Goal: Contribute content: Add original content to the website for others to see

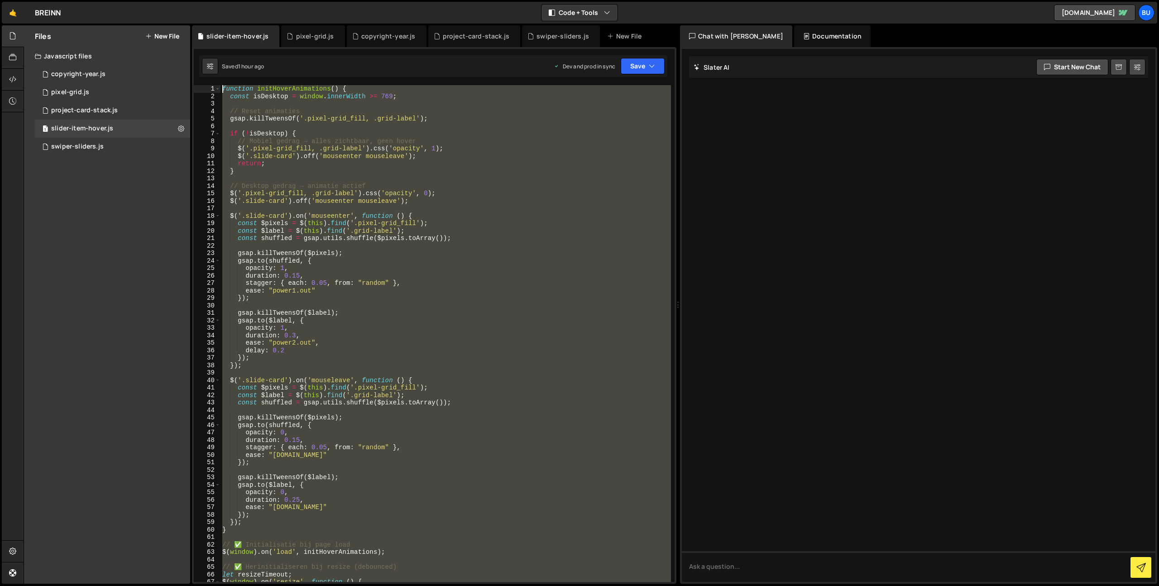
drag, startPoint x: 243, startPoint y: 378, endPoint x: 107, endPoint y: -66, distance: 464.5
click at [107, 0] on html "Projects [GEOGRAPHIC_DATA] Blog Bu Projects Your Teams Invite team member Accou…" at bounding box center [579, 293] width 1159 height 586
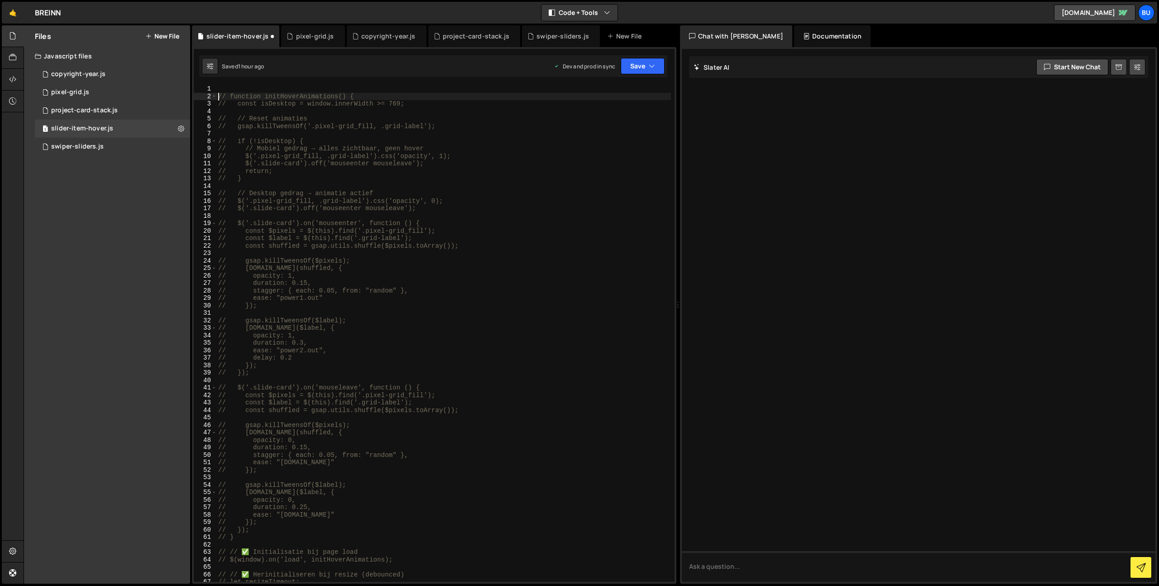
type textarea "// function initHoverAnimations() {"
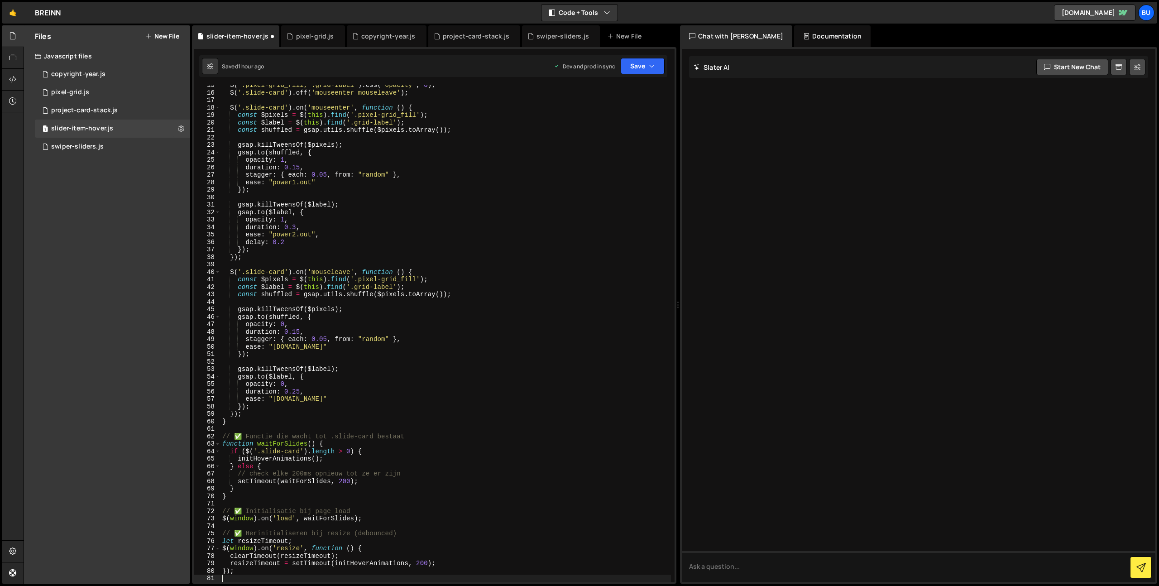
scroll to position [108, 0]
click at [660, 66] on button "Save" at bounding box center [643, 66] width 44 height 16
click at [630, 120] on div "Save to Production S" at bounding box center [612, 117] width 94 height 9
click at [290, 272] on div "$ ( '.pixel-grid_fill, .grid-label' ) . css ( 'opacity' , 0 ) ; $ ( '.slide-car…" at bounding box center [446, 337] width 451 height 512
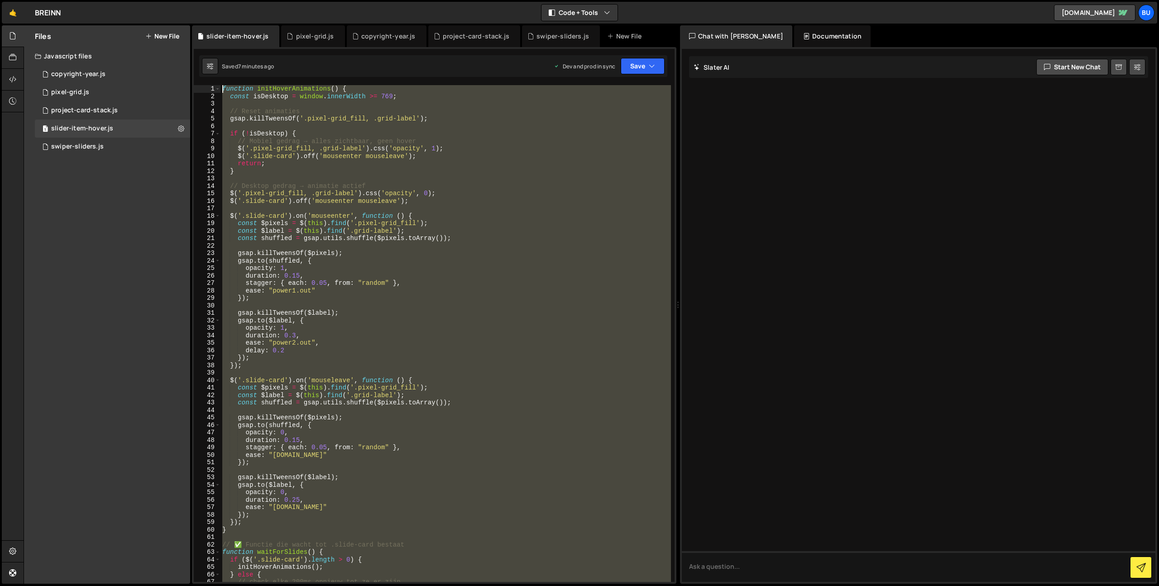
scroll to position [0, 0]
drag, startPoint x: 247, startPoint y: 524, endPoint x: 151, endPoint y: -66, distance: 598.2
click at [151, 0] on html "Projects [GEOGRAPHIC_DATA] Blog Bu Projects Your Teams Invite team member Accou…" at bounding box center [579, 293] width 1159 height 586
type textarea "function initHoverAnimations() { const isDesktop = window.innerWidth >= 769;"
paste textarea
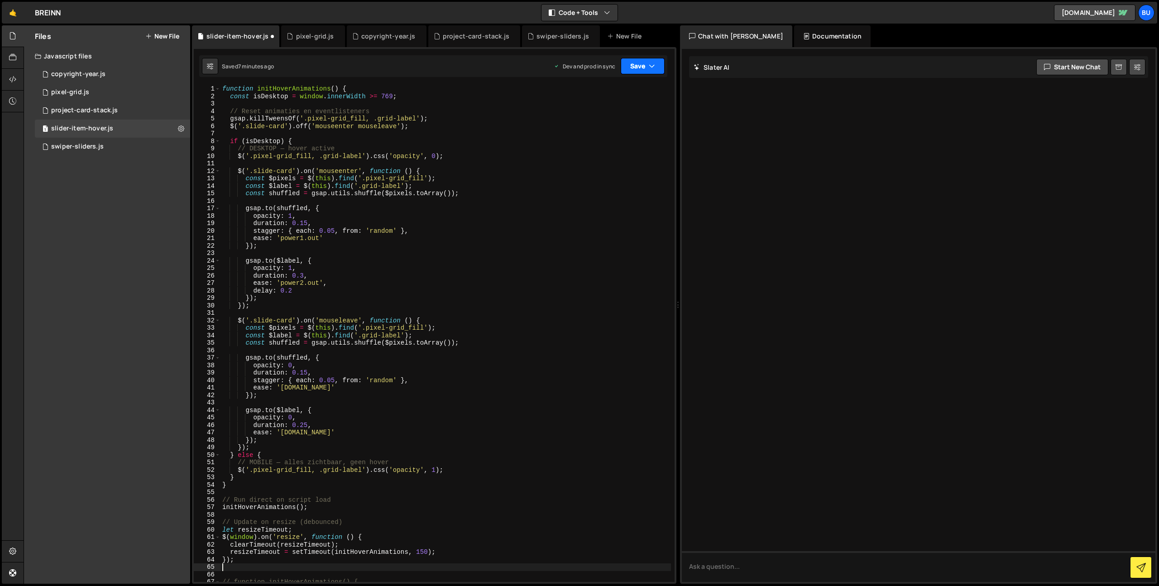
click at [645, 69] on button "Save" at bounding box center [643, 66] width 44 height 16
click at [610, 97] on div "7 minutes ago" at bounding box center [598, 98] width 35 height 8
drag, startPoint x: 653, startPoint y: 64, endPoint x: 647, endPoint y: 66, distance: 6.2
click at [653, 64] on icon "button" at bounding box center [652, 66] width 6 height 9
click at [608, 123] on div "Saved 7 minutes ago" at bounding box center [612, 127] width 94 height 11
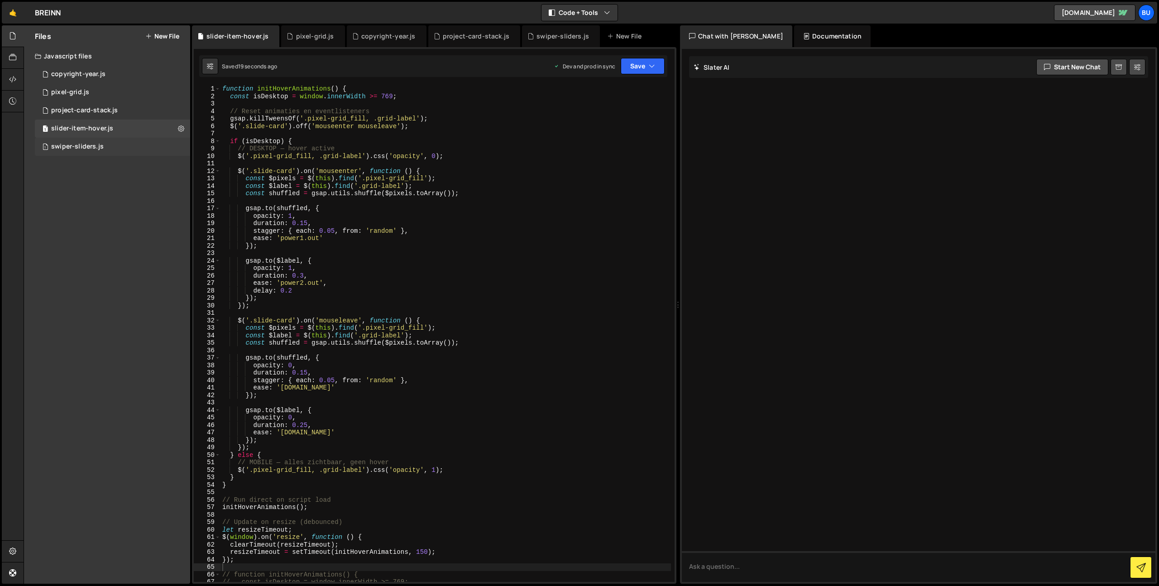
click at [82, 146] on div "swiper-sliders.js" at bounding box center [77, 147] width 53 height 8
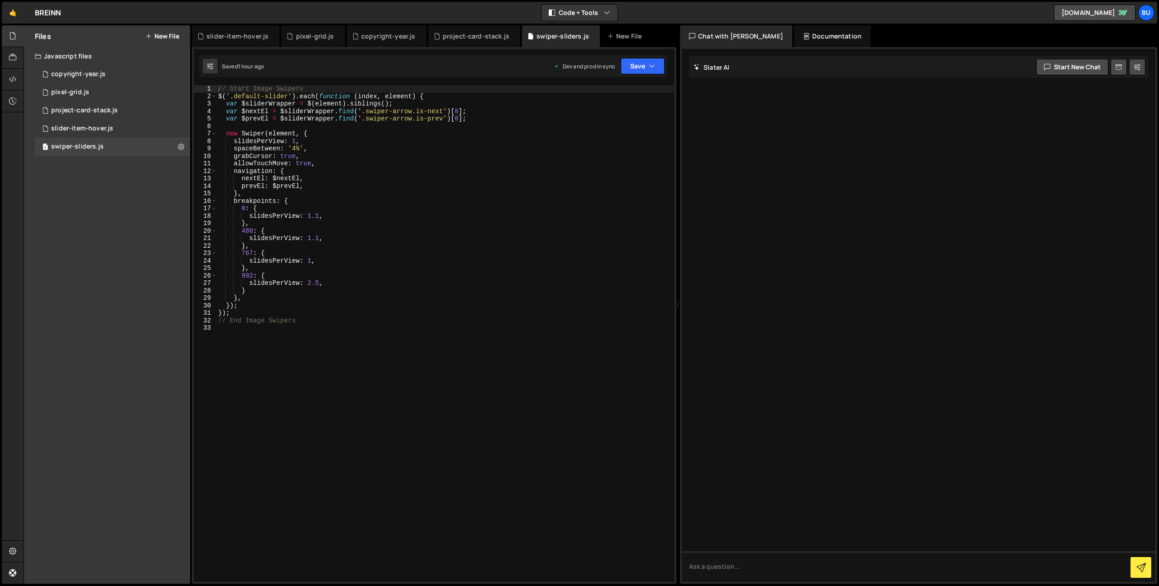
drag, startPoint x: 373, startPoint y: 238, endPoint x: 377, endPoint y: 225, distance: 14.3
click at [373, 238] on div "// Start Image Swipers $ ( '.default-slider' ) . each ( function ( index , elem…" at bounding box center [445, 341] width 458 height 512
click at [400, 217] on div "// Start Image Swipers $ ( '.default-slider' ) . each ( function ( index , elem…" at bounding box center [445, 341] width 458 height 512
click at [292, 143] on div "// Start Image Swipers $ ( '.default-slider' ) . each ( function ( index , elem…" at bounding box center [445, 341] width 458 height 512
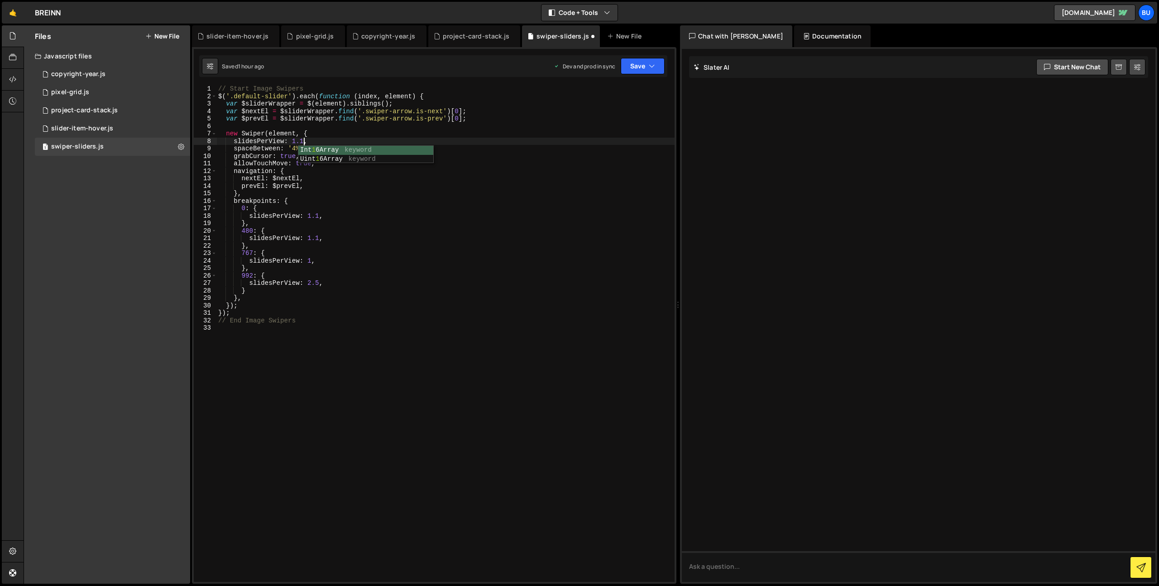
click at [331, 241] on div "// Start Image Swipers $ ( '.default-slider' ) . each ( function ( index , elem…" at bounding box center [445, 341] width 458 height 512
drag, startPoint x: 380, startPoint y: 206, endPoint x: 369, endPoint y: 203, distance: 11.8
click at [380, 206] on div "// Start Image Swipers $ ( '.default-slider' ) . each ( function ( index , elem…" at bounding box center [445, 341] width 458 height 512
click at [359, 221] on div "// Start Image Swipers $ ( '.default-slider' ) . each ( function ( index , elem…" at bounding box center [445, 341] width 458 height 512
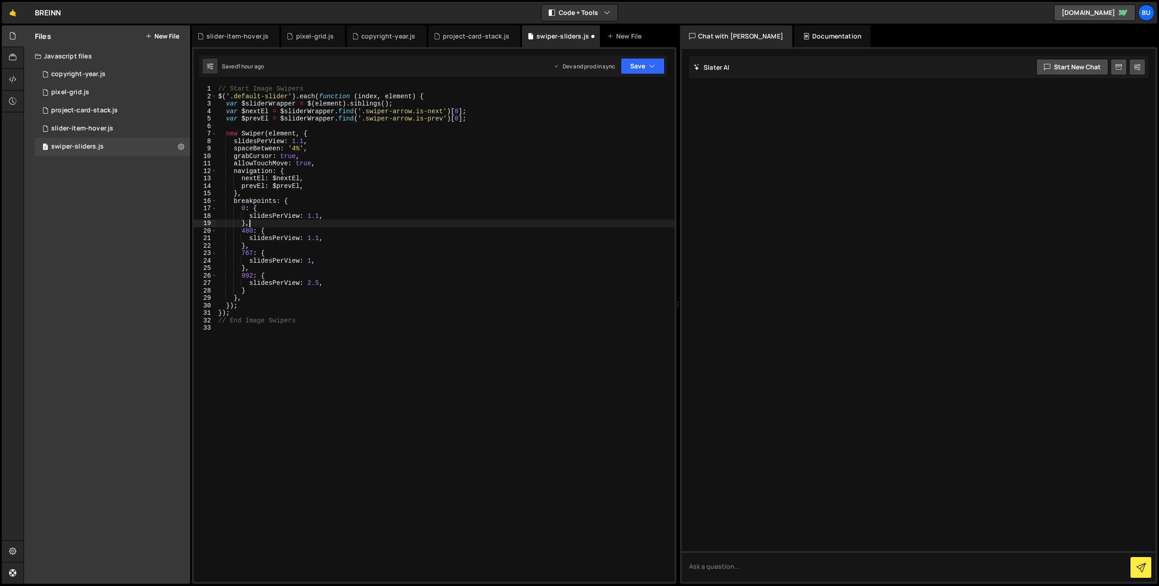
scroll to position [0, 2]
click at [351, 215] on div "// Start Image Swipers $ ( '.default-slider' ) . each ( function ( index , elem…" at bounding box center [445, 341] width 458 height 512
click at [315, 238] on div "// Start Image Swipers $ ( '.default-slider' ) . each ( function ( index , elem…" at bounding box center [445, 341] width 458 height 512
click at [313, 260] on div "// Start Image Swipers $ ( '.default-slider' ) . each ( function ( index , elem…" at bounding box center [445, 341] width 458 height 512
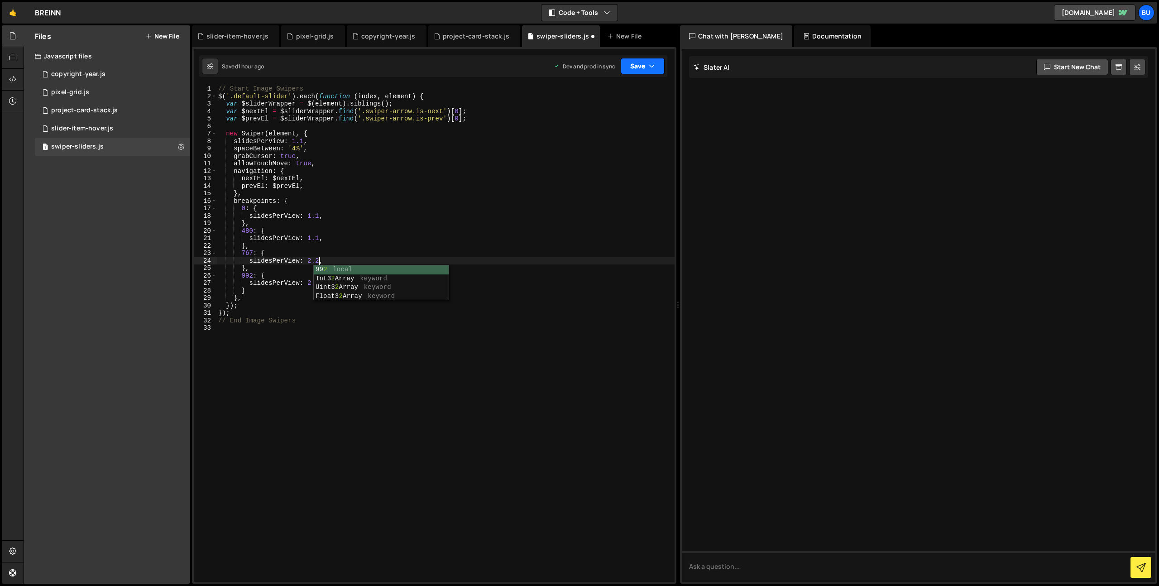
type textarea "slidesPerView: 2.2,"
click at [645, 66] on button "Save" at bounding box center [643, 66] width 44 height 16
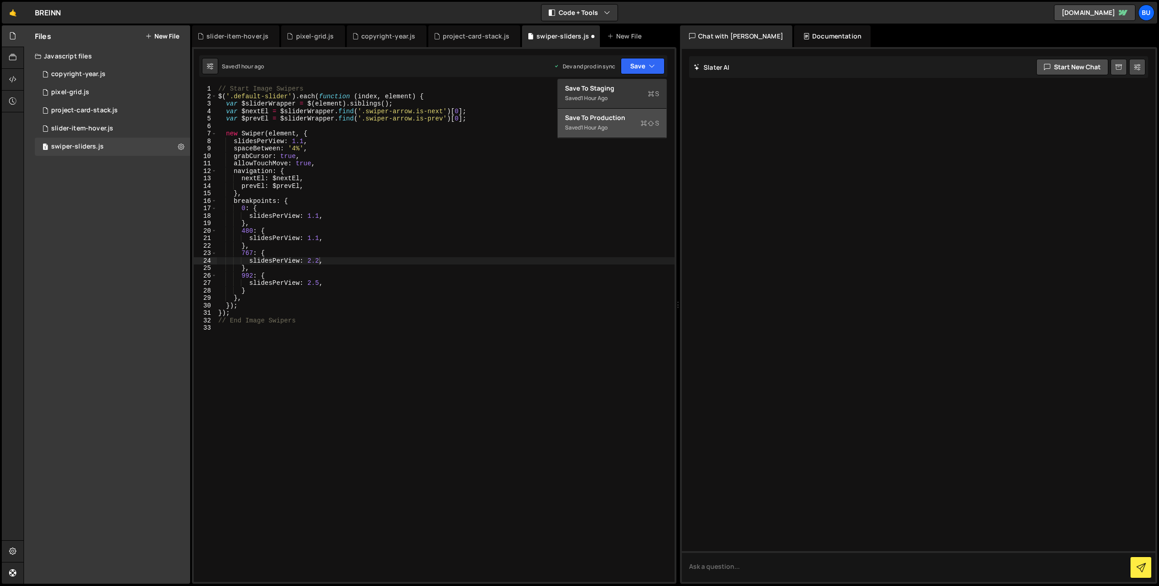
click at [598, 118] on div "Save to Production S" at bounding box center [612, 117] width 94 height 9
